Goal: Information Seeking & Learning: Learn about a topic

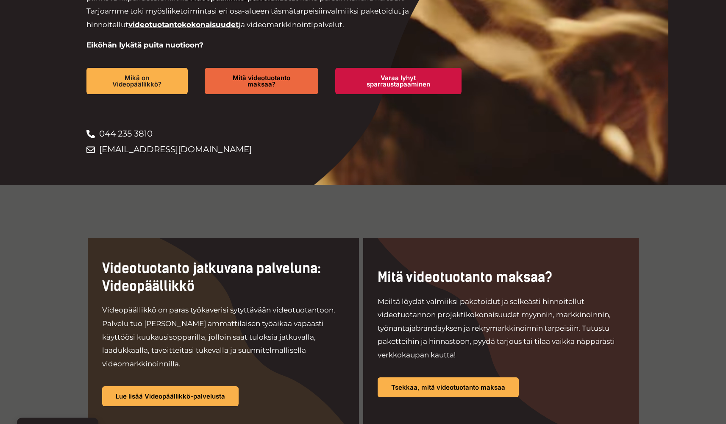
scroll to position [315, 0]
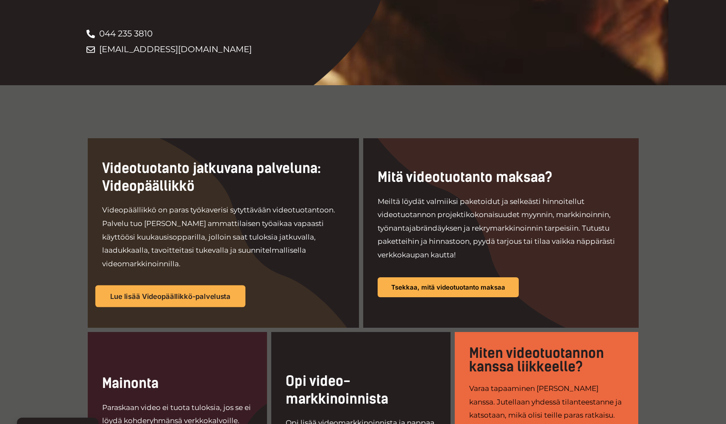
click at [200, 293] on span "Lue lisää Videopäällikkö-palvelusta" at bounding box center [170, 296] width 120 height 7
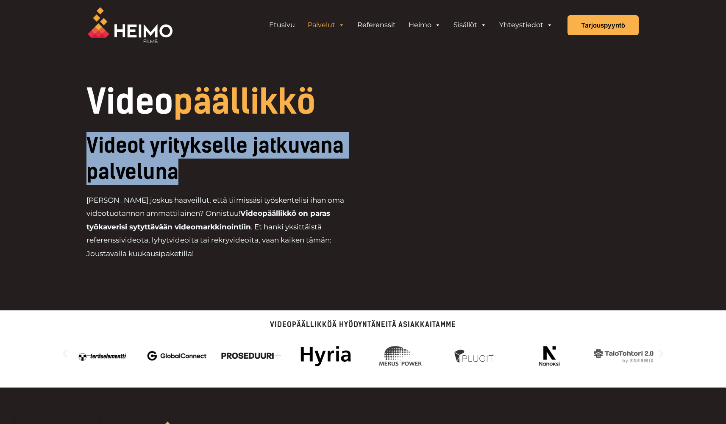
drag, startPoint x: 83, startPoint y: 135, endPoint x: 217, endPoint y: 184, distance: 142.3
click at [217, 184] on div "Video päällikkö Videot yritykselle jatkuvana palveluna [PERSON_NAME] joskus haa…" at bounding box center [363, 176] width 576 height 183
click at [217, 184] on h2 "Videot yritykselle jatkuvana palveluna" at bounding box center [224, 158] width 277 height 53
drag, startPoint x: 105, startPoint y: 147, endPoint x: 234, endPoint y: 182, distance: 133.7
click at [234, 182] on h2 "Videot yritykselle jatkuvana palveluna" at bounding box center [224, 158] width 277 height 53
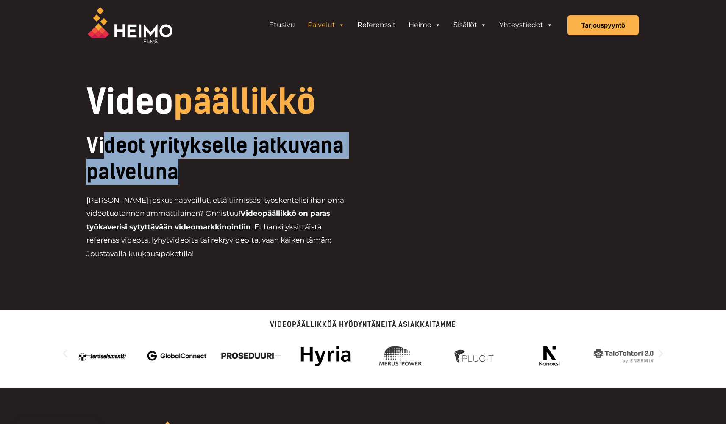
click at [234, 181] on h2 "Videot yritykselle jatkuvana palveluna" at bounding box center [224, 158] width 277 height 53
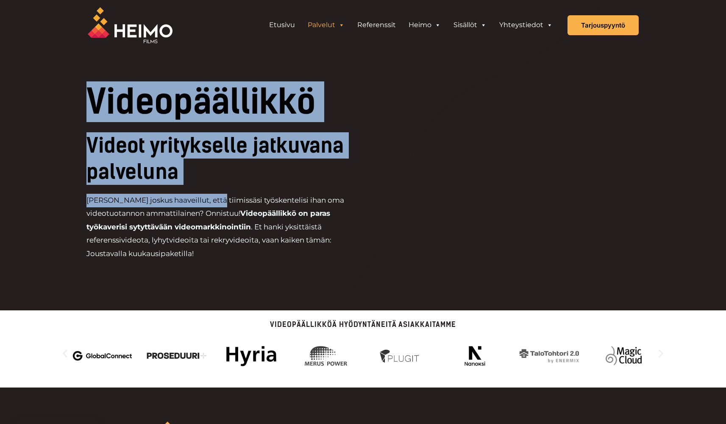
drag, startPoint x: 74, startPoint y: 147, endPoint x: 211, endPoint y: 200, distance: 147.1
click at [211, 200] on div "Video päällikkö Videot yritykselle jatkuvana palveluna [PERSON_NAME] joskus haa…" at bounding box center [363, 155] width 610 height 310
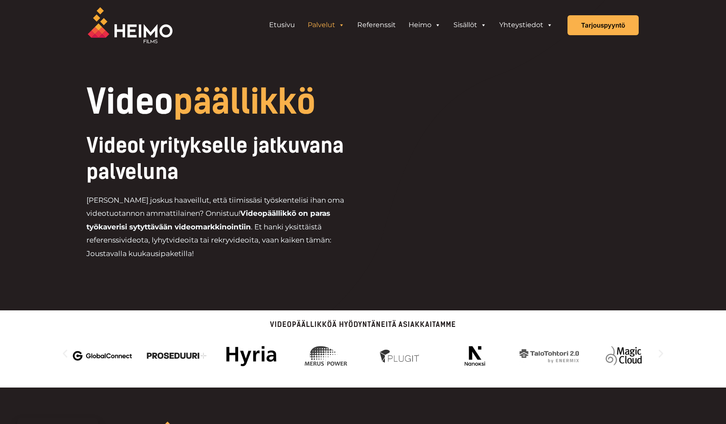
click at [278, 187] on div "Videot yritykselle jatkuvana palveluna [PERSON_NAME] joskus haaveillut, että ti…" at bounding box center [253, 200] width 334 height 136
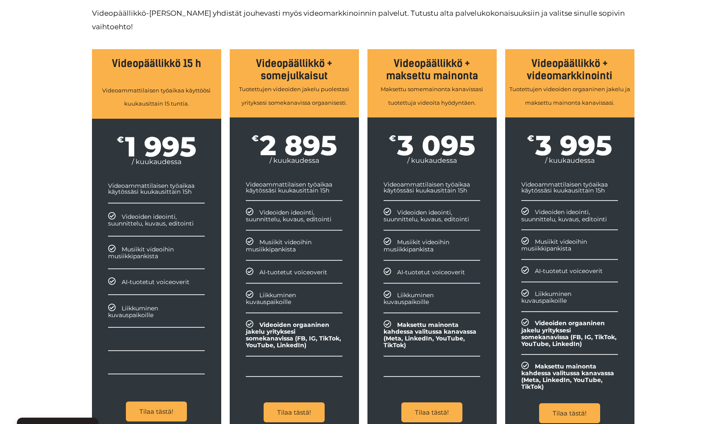
scroll to position [894, 0]
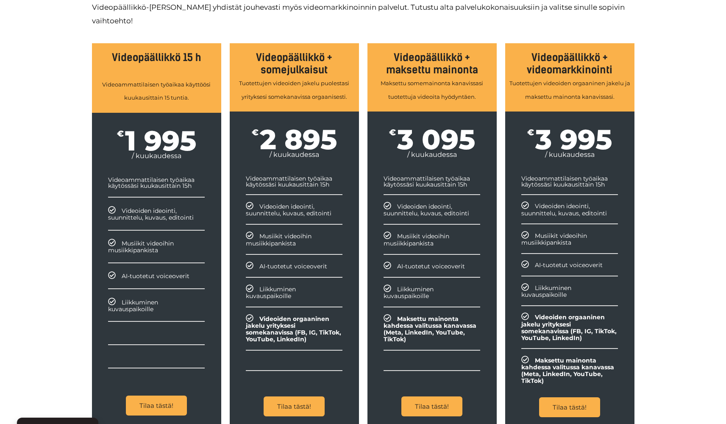
drag, startPoint x: 397, startPoint y: 259, endPoint x: 475, endPoint y: 258, distance: 78.4
click at [475, 262] on div "AI-tuotetut voiceoverit" at bounding box center [432, 266] width 97 height 8
click at [480, 262] on div "AI-tuotetut voiceoverit" at bounding box center [432, 266] width 97 height 8
drag, startPoint x: 398, startPoint y: 278, endPoint x: 439, endPoint y: 295, distance: 43.9
click at [439, 295] on ul "Videoammattilaisen työaikaa käytössäsi kuukausittain 15h Videoiden ideointi, su…" at bounding box center [432, 279] width 129 height 208
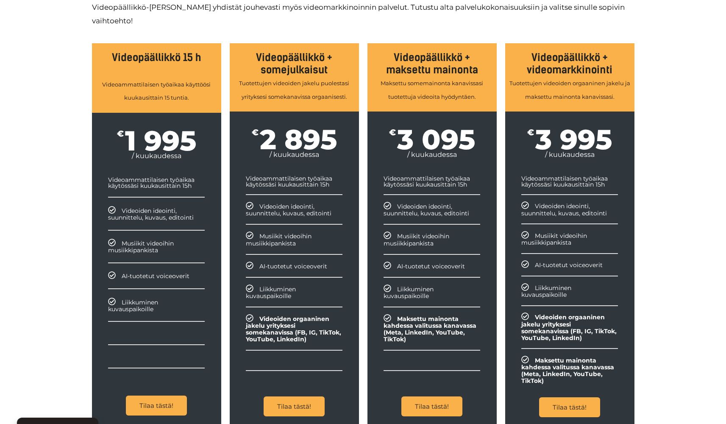
click at [452, 293] on ul "Videoammattilaisen työaikaa käytössäsi kuukausittain 15h Videoiden ideointi, su…" at bounding box center [432, 279] width 129 height 208
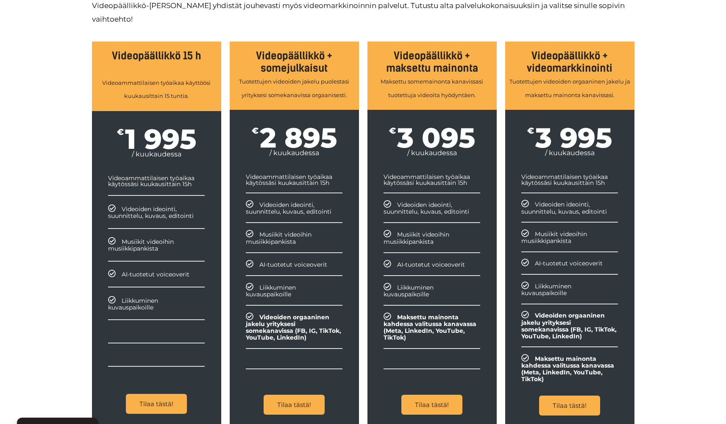
scroll to position [912, 0]
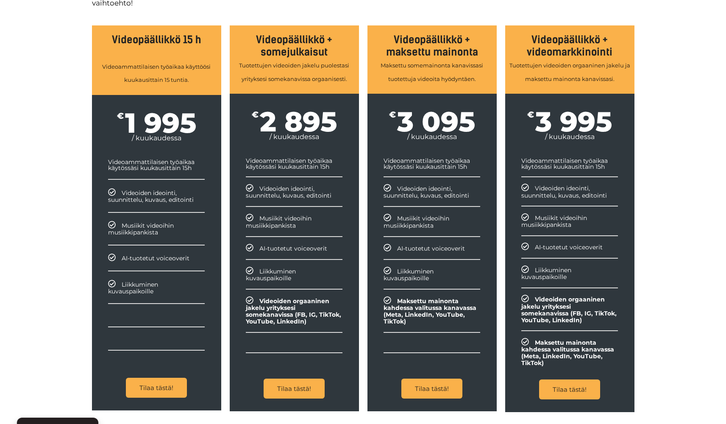
click at [713, 214] on div "Tutustu palvelupaketteihin Videopäällikkö-palveluun yhdistät jouhevasti myös vi…" at bounding box center [363, 183] width 726 height 507
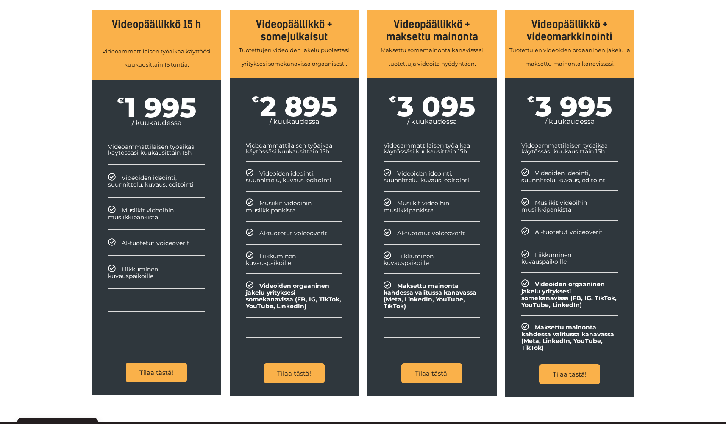
scroll to position [925, 0]
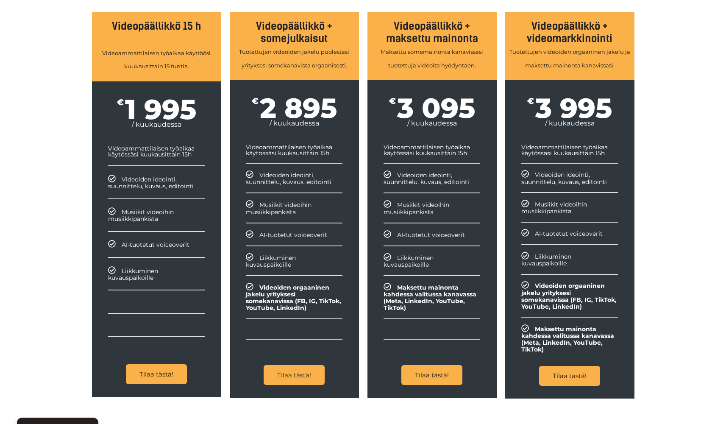
drag, startPoint x: 541, startPoint y: 102, endPoint x: 603, endPoint y: 101, distance: 61.9
click at [603, 101] on span "3 995" at bounding box center [573, 108] width 77 height 22
click at [666, 125] on div "Tutustu palvelupaketteihin Videopäällikkö-palveluun yhdistät jouhevasti myös vi…" at bounding box center [363, 170] width 726 height 507
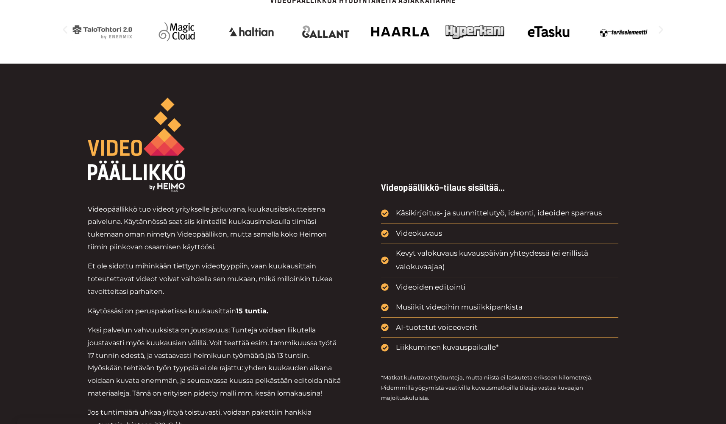
scroll to position [0, 0]
